Goal: Understand process/instructions

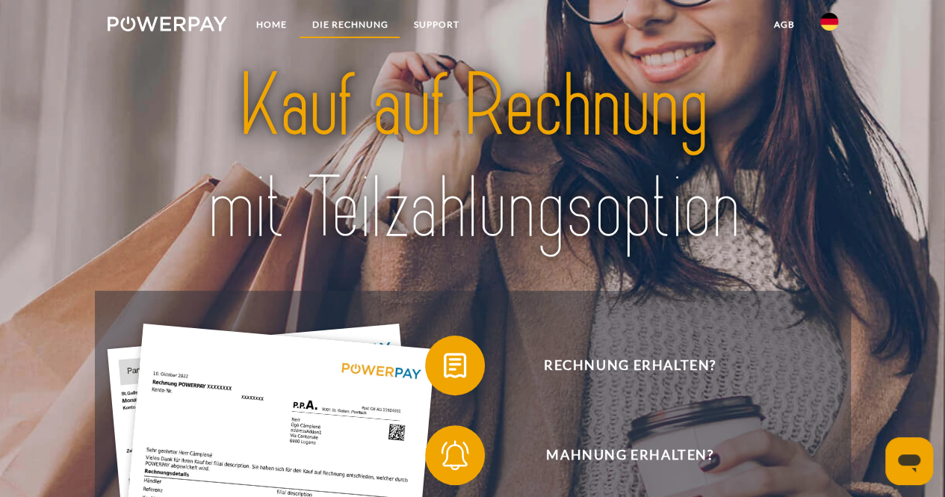
click at [339, 23] on link "DIE RECHNUNG" at bounding box center [350, 24] width 102 height 27
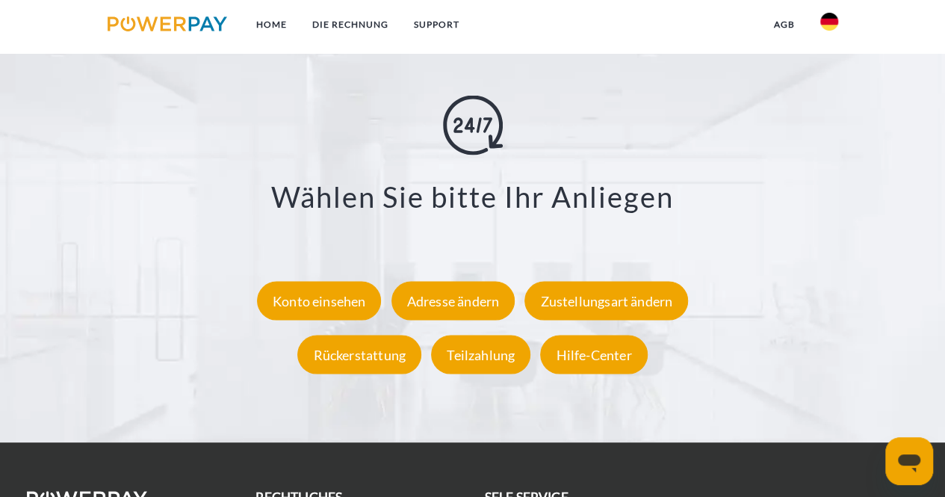
scroll to position [2536, 0]
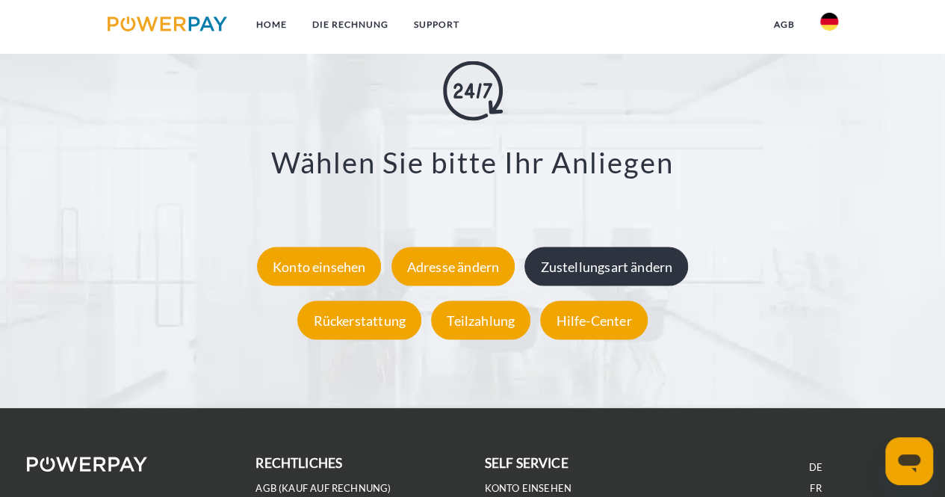
click at [569, 264] on div "Zustellungsart ändern" at bounding box center [607, 266] width 164 height 39
click at [631, 262] on div "Zustellungsart ändern" at bounding box center [607, 266] width 164 height 39
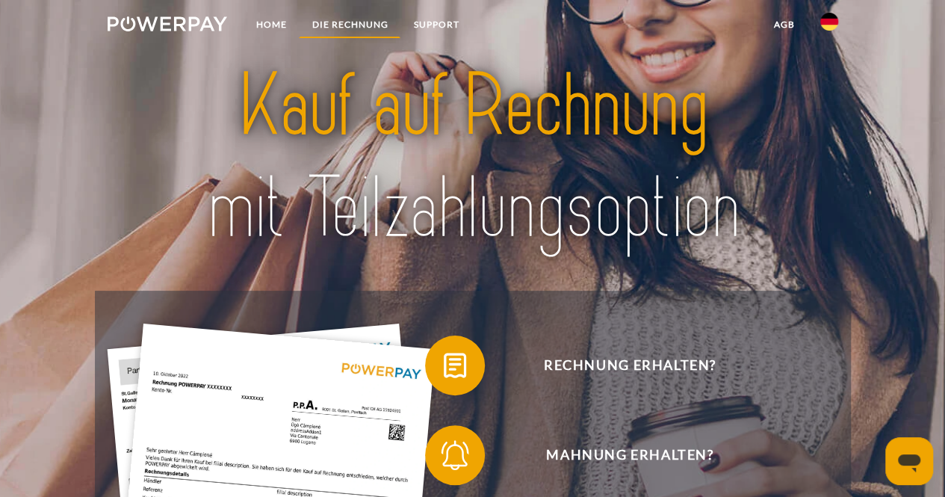
click at [375, 14] on link "DIE RECHNUNG" at bounding box center [350, 24] width 102 height 27
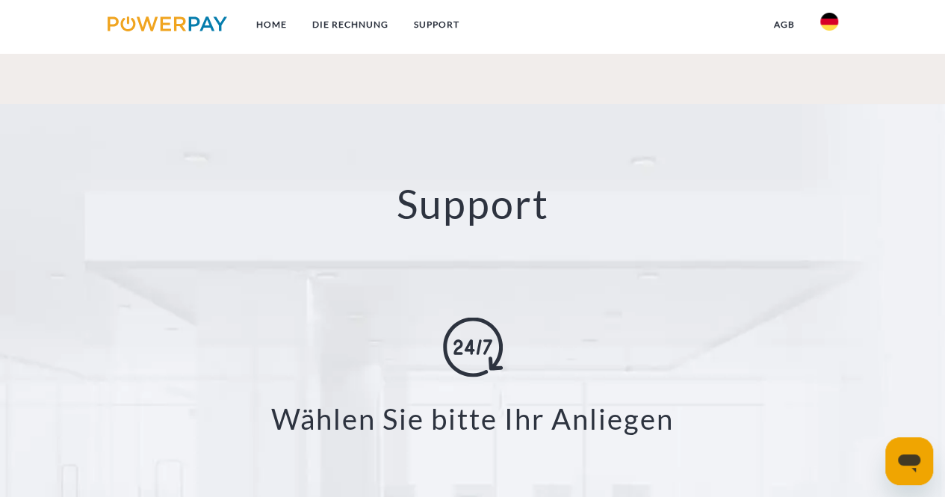
scroll to position [2601, 0]
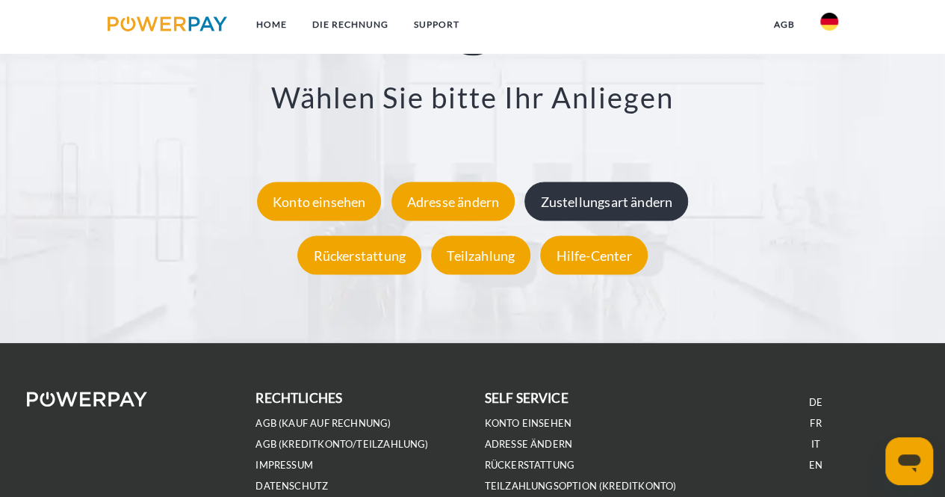
click at [613, 200] on div "Zustellungsart ändern" at bounding box center [607, 201] width 164 height 39
